Goal: Transaction & Acquisition: Purchase product/service

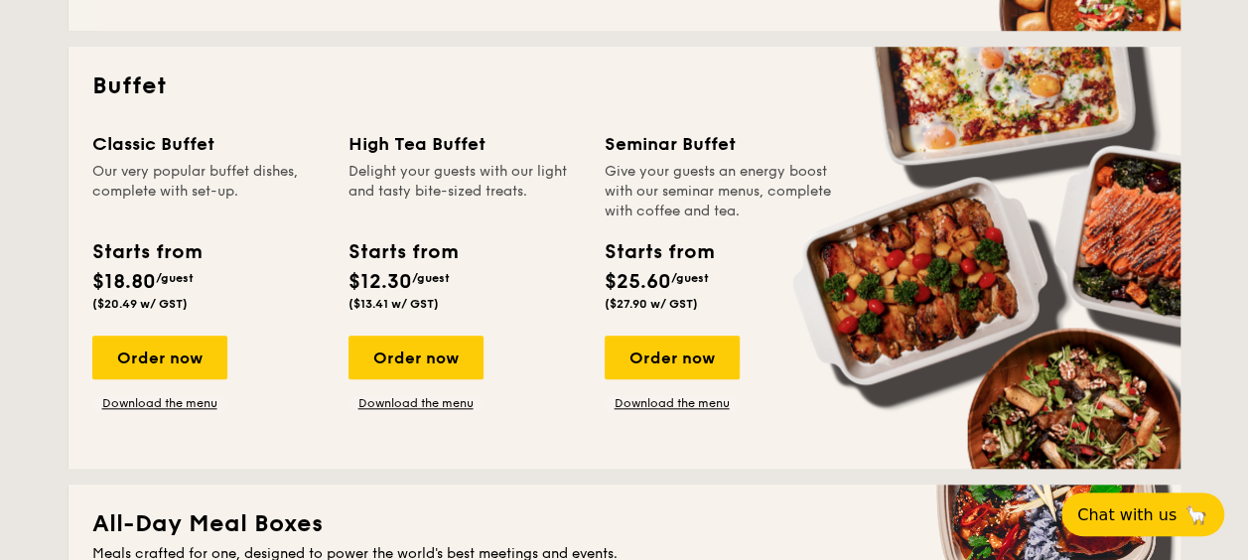
scroll to position [893, 0]
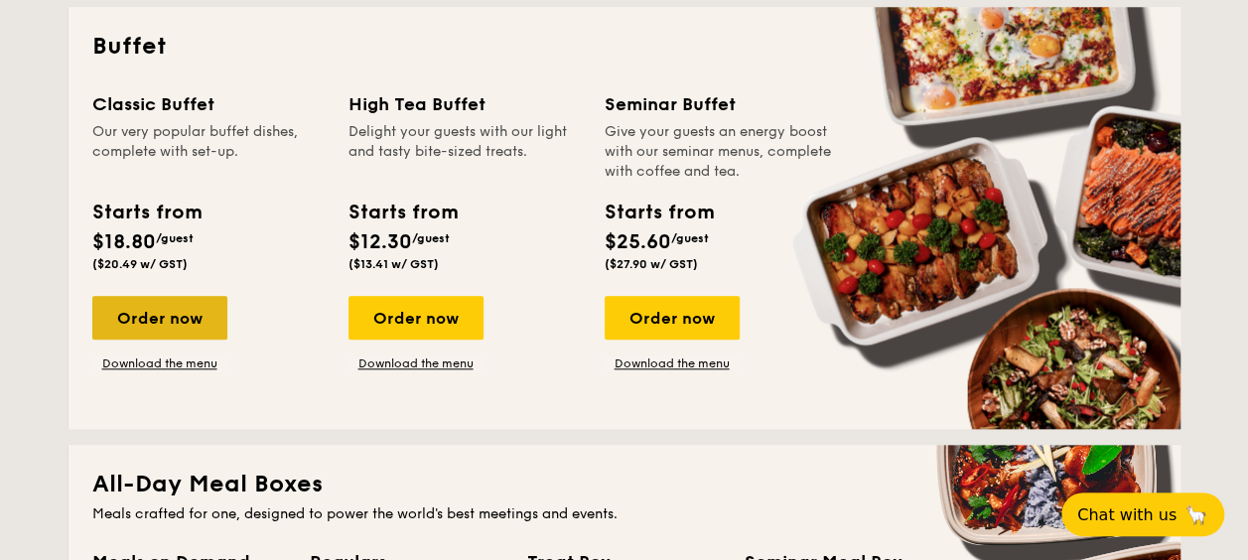
click at [147, 311] on div "Order now" at bounding box center [159, 318] width 135 height 44
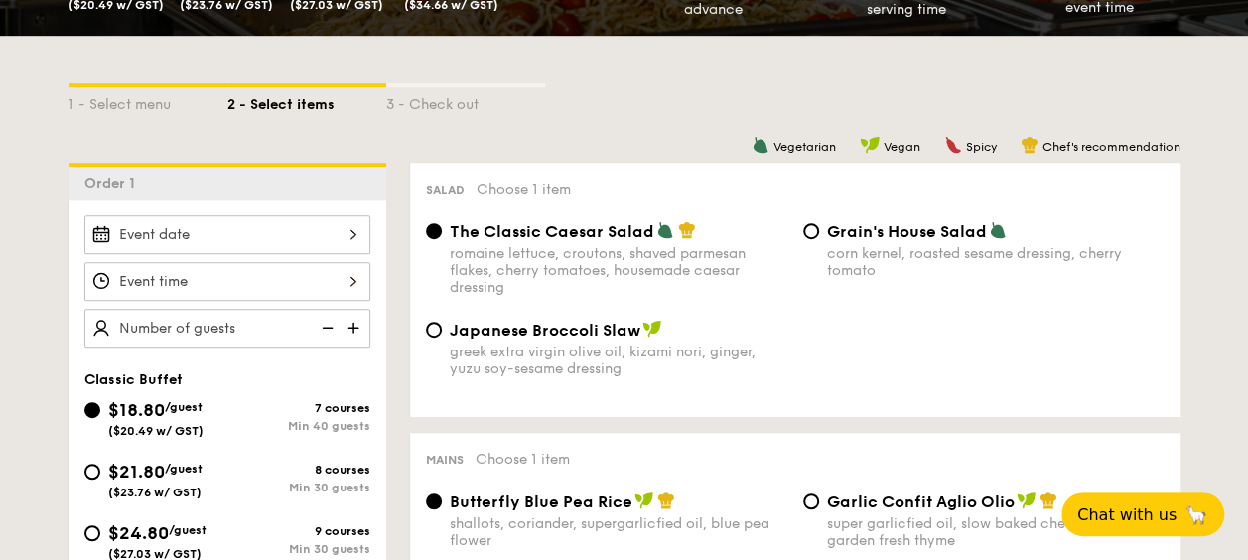
scroll to position [496, 0]
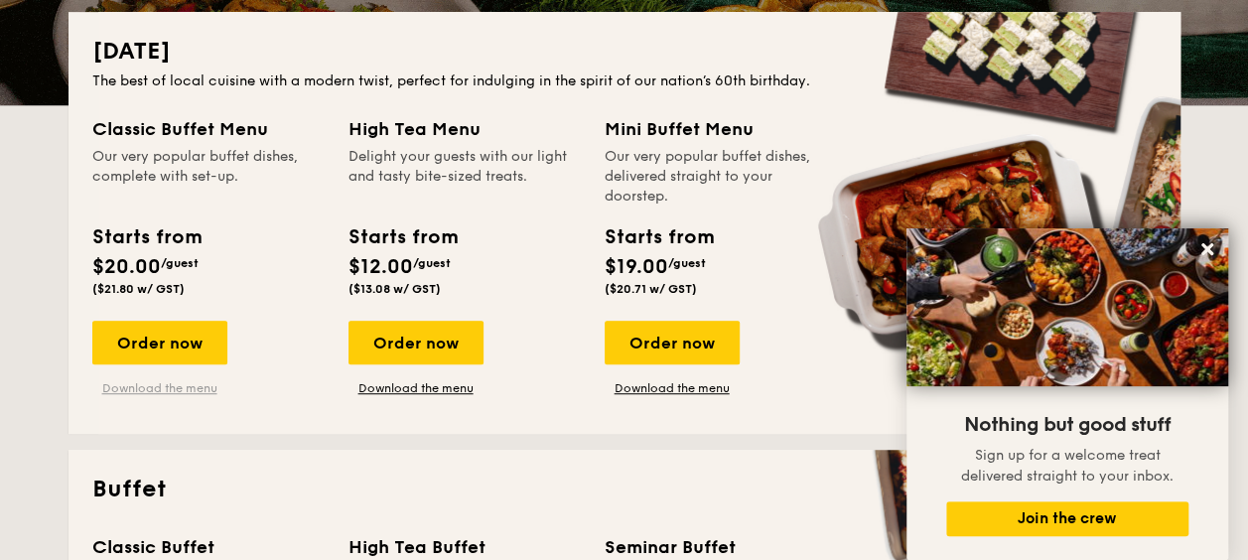
scroll to position [453, 0]
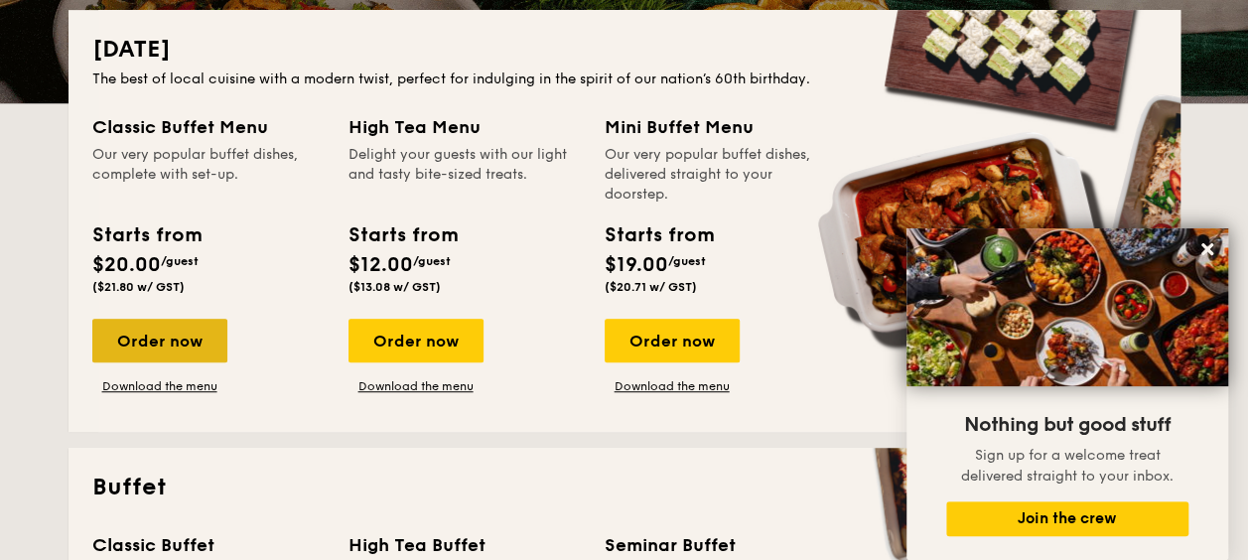
click at [163, 342] on div "Order now" at bounding box center [159, 341] width 135 height 44
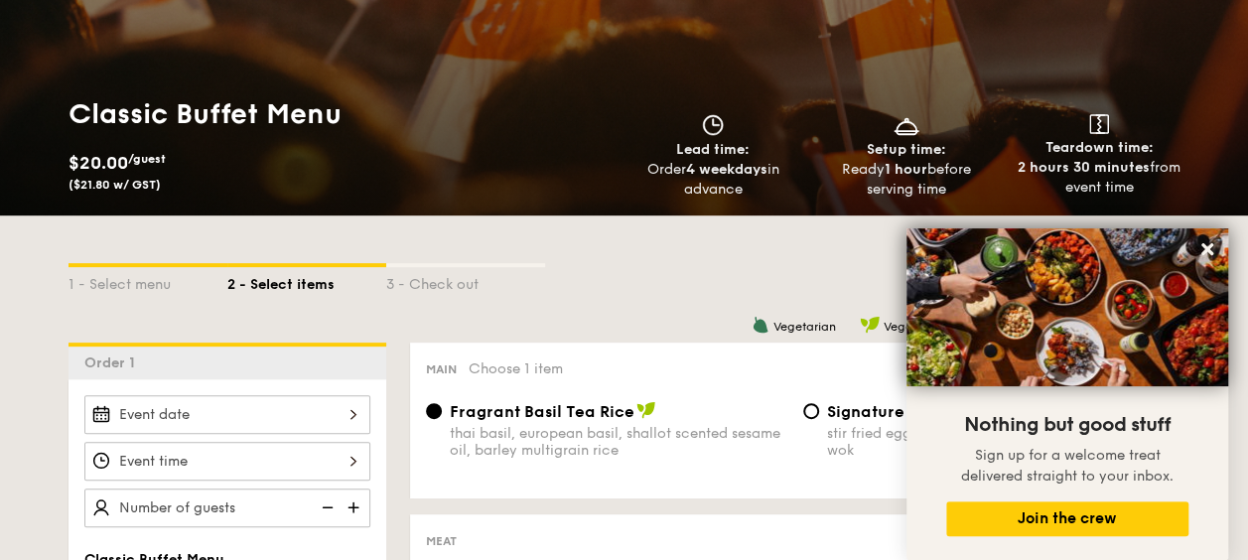
scroll to position [397, 0]
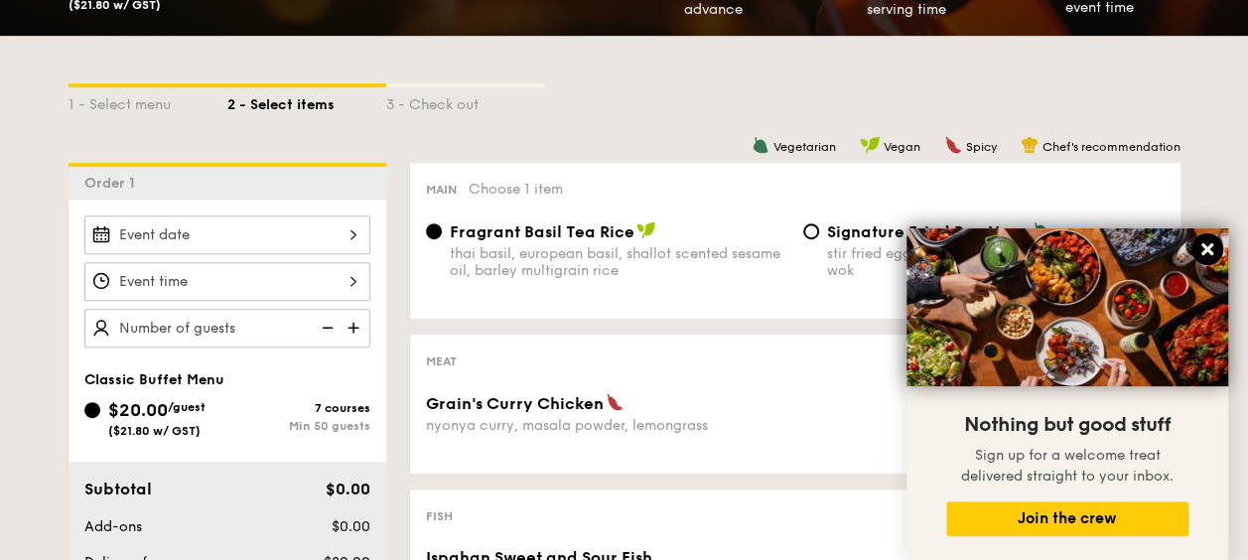
click at [1211, 254] on icon at bounding box center [1207, 249] width 12 height 12
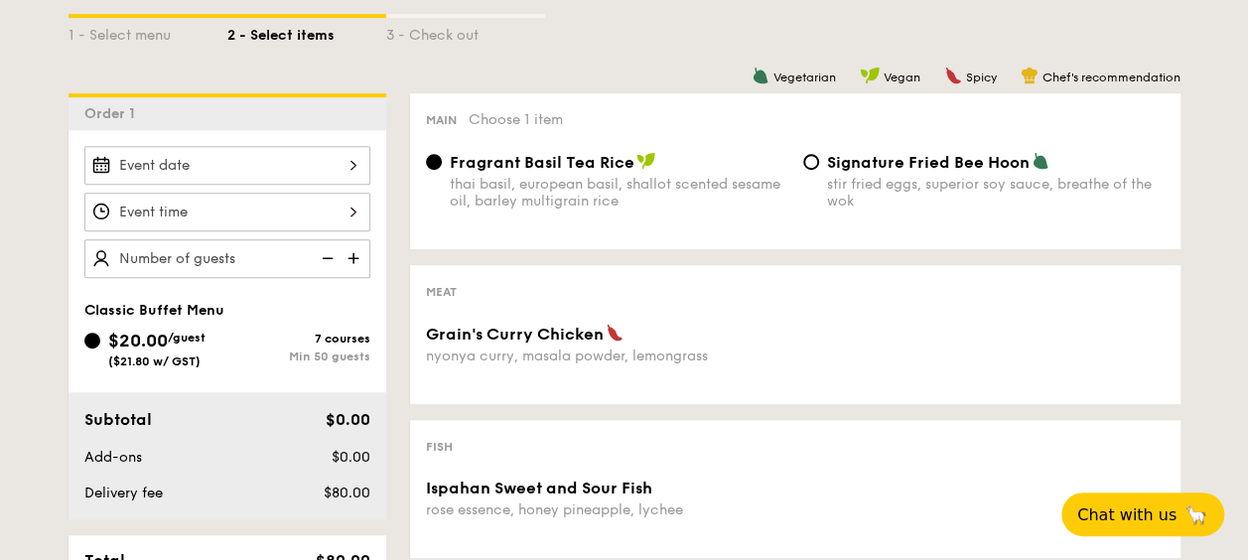
scroll to position [496, 0]
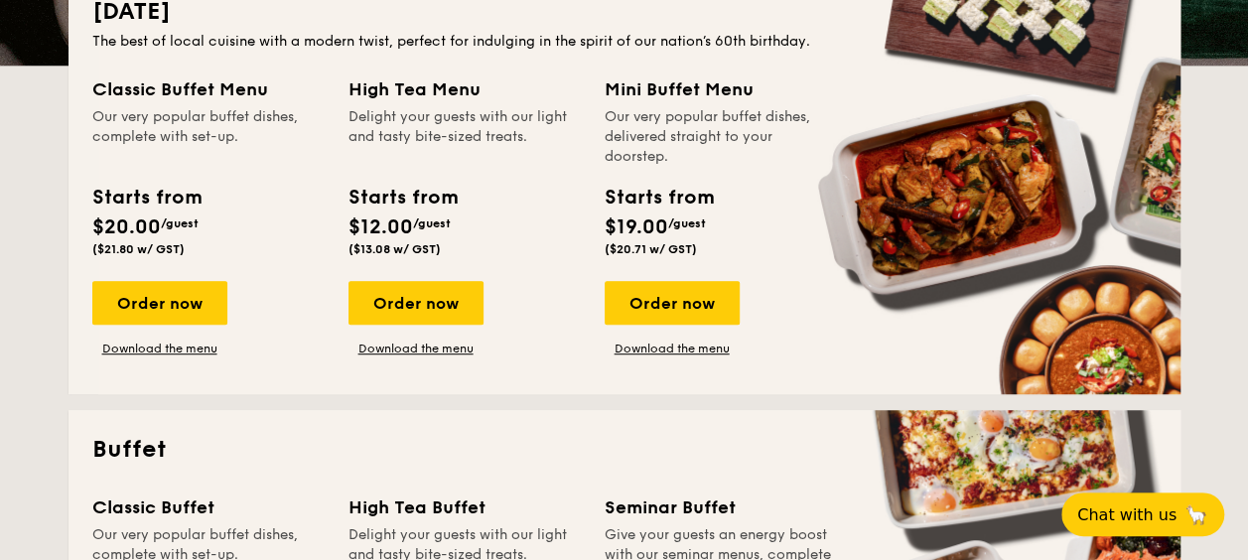
scroll to position [794, 0]
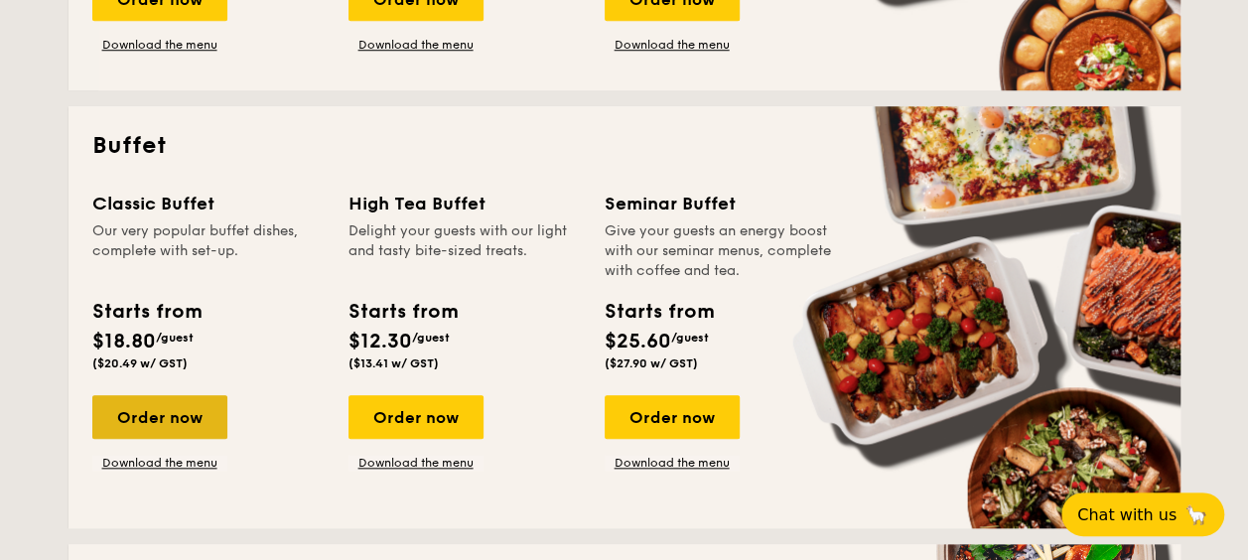
click at [153, 421] on div "Order now" at bounding box center [159, 417] width 135 height 44
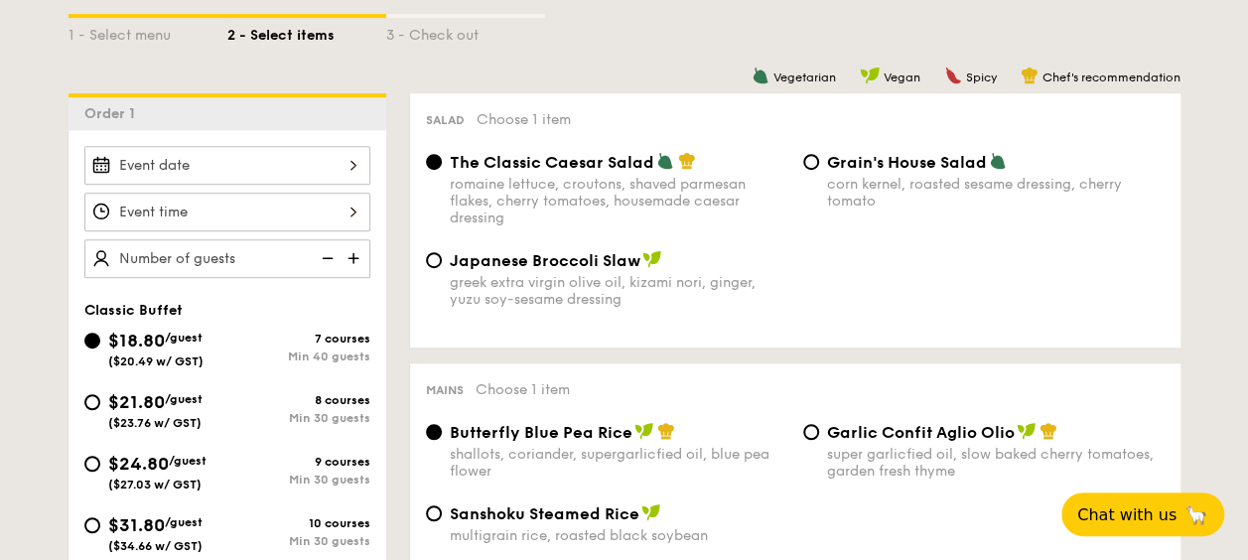
scroll to position [496, 0]
